Goal: Task Accomplishment & Management: Complete application form

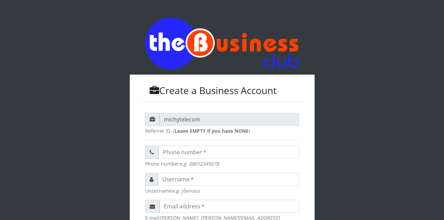
drag, startPoint x: 283, startPoint y: 80, endPoint x: 286, endPoint y: 92, distance: 11.5
click at [296, 87] on h3 "Create a Business Account" at bounding box center [222, 91] width 164 height 12
drag, startPoint x: 296, startPoint y: 87, endPoint x: 309, endPoint y: 100, distance: 18.2
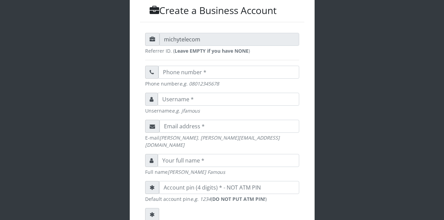
scroll to position [77, 0]
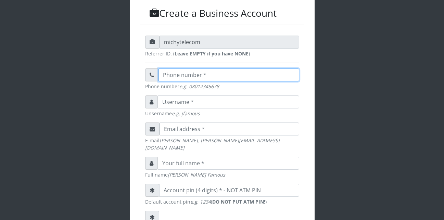
click at [194, 75] on input "text" at bounding box center [228, 74] width 141 height 13
type input "8"
type input "08106033086"
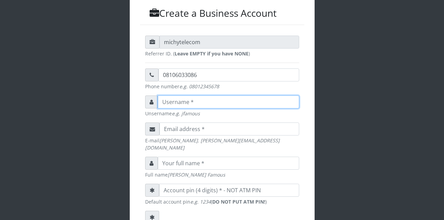
click at [182, 105] on input "text" at bounding box center [228, 102] width 141 height 13
type input "Mzeeinimfon"
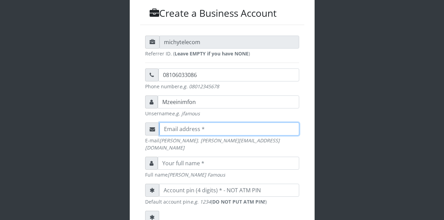
click at [193, 128] on input "email" at bounding box center [230, 129] width 140 height 13
type input "mzeedigitalservices@gmail.com"
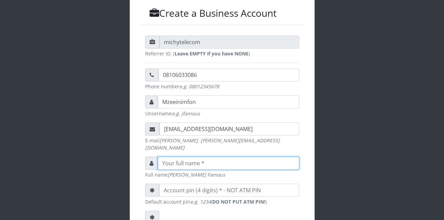
click at [174, 153] on input "text" at bounding box center [228, 163] width 141 height 13
type input "Inimfon Bassey Akpan"
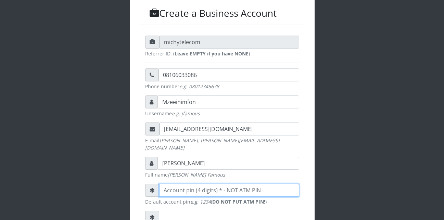
click at [177, 153] on input "number" at bounding box center [229, 190] width 140 height 13
type input "2001"
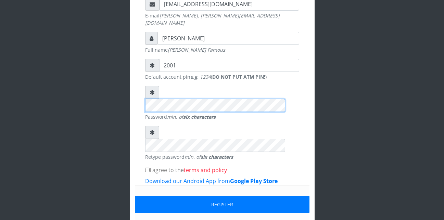
scroll to position [203, 0]
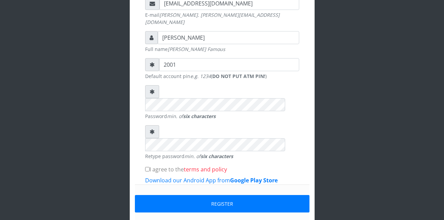
click at [148, 153] on input "I agree to the terms and policy" at bounding box center [147, 169] width 4 height 4
checkbox input "true"
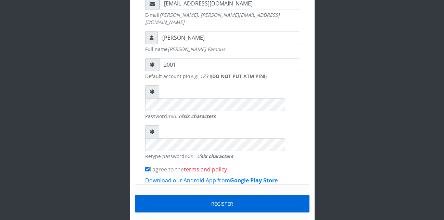
click at [201, 153] on button "Register" at bounding box center [222, 203] width 175 height 17
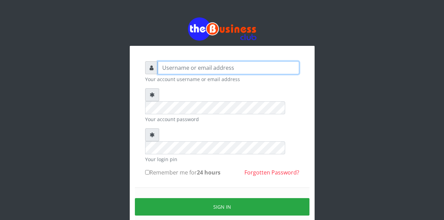
click at [202, 67] on input "text" at bounding box center [228, 67] width 141 height 13
type input "m"
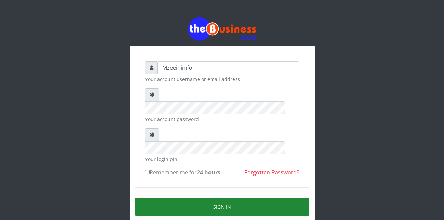
click at [214, 198] on button "Sign in" at bounding box center [222, 206] width 175 height 17
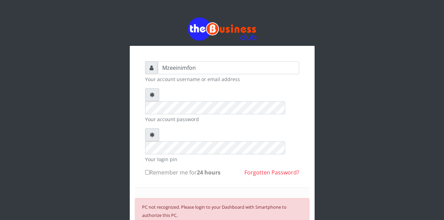
click at [225, 159] on form "Mzeeinimfon Your account username or email address Your account password Your l…" at bounding box center [222, 175] width 154 height 229
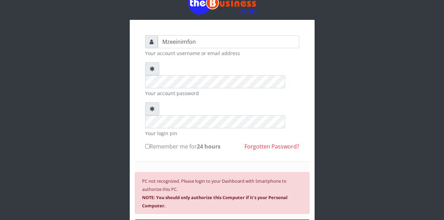
scroll to position [23, 0]
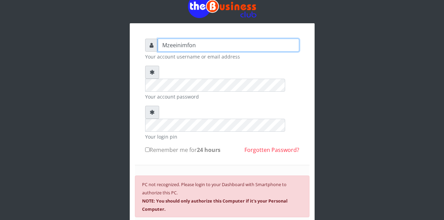
click at [171, 46] on input "Mzeeinimfon" at bounding box center [228, 45] width 141 height 13
drag, startPoint x: 217, startPoint y: 45, endPoint x: 151, endPoint y: 56, distance: 67.1
click at [151, 56] on div "Mzeeinimfon Your account username or email address" at bounding box center [222, 50] width 154 height 22
type input "inimfonakpan201@gmail.com"
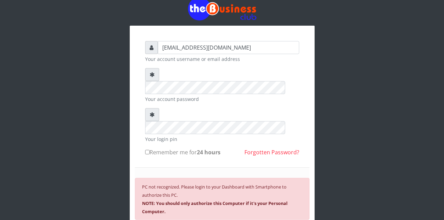
scroll to position [0, 0]
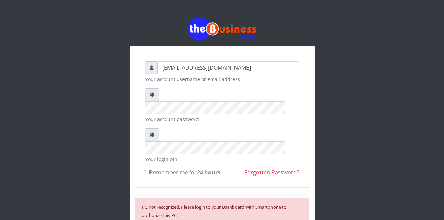
click at [366, 37] on div "inimfonakpan201@gmail.com Your account username or email address Your account p…" at bounding box center [222, 159] width 390 height 319
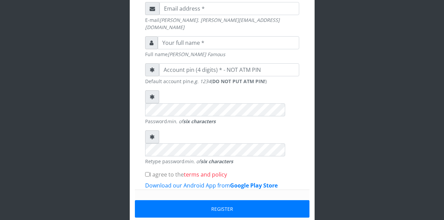
scroll to position [205, 0]
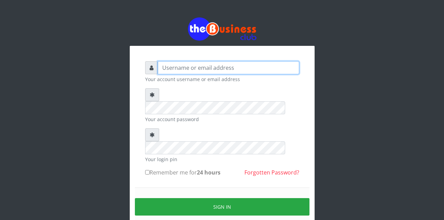
click at [189, 61] on input "text" at bounding box center [228, 67] width 141 height 13
type input "inimfonakpan201@gmail.com"
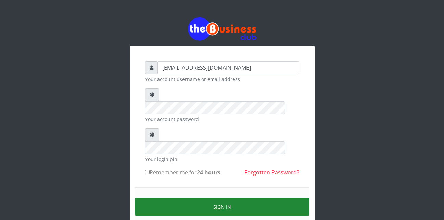
click at [202, 198] on button "Sign in" at bounding box center [222, 206] width 175 height 17
